Goal: Task Accomplishment & Management: Manage account settings

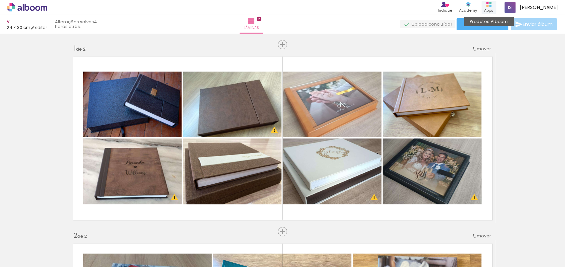
click at [492, 5] on icon at bounding box center [488, 4] width 5 height 5
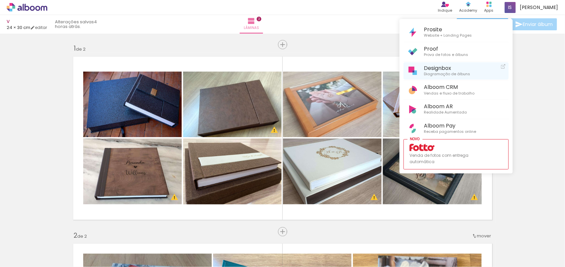
click at [438, 65] on span "Designbox" at bounding box center [447, 68] width 46 height 6
click at [550, 84] on div at bounding box center [282, 133] width 565 height 267
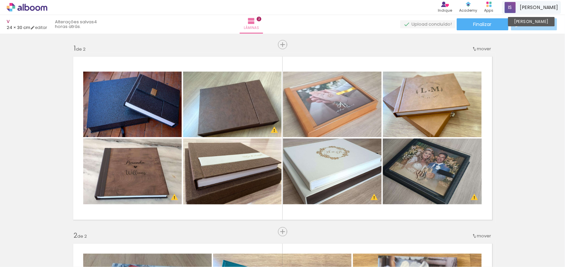
click at [550, 6] on span "[PERSON_NAME]" at bounding box center [539, 7] width 38 height 7
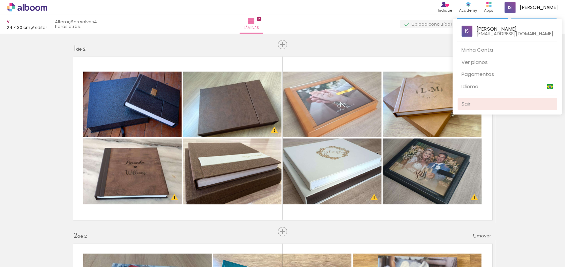
click at [498, 103] on link "Sair" at bounding box center [508, 104] width 100 height 12
